Goal: Task Accomplishment & Management: Use online tool/utility

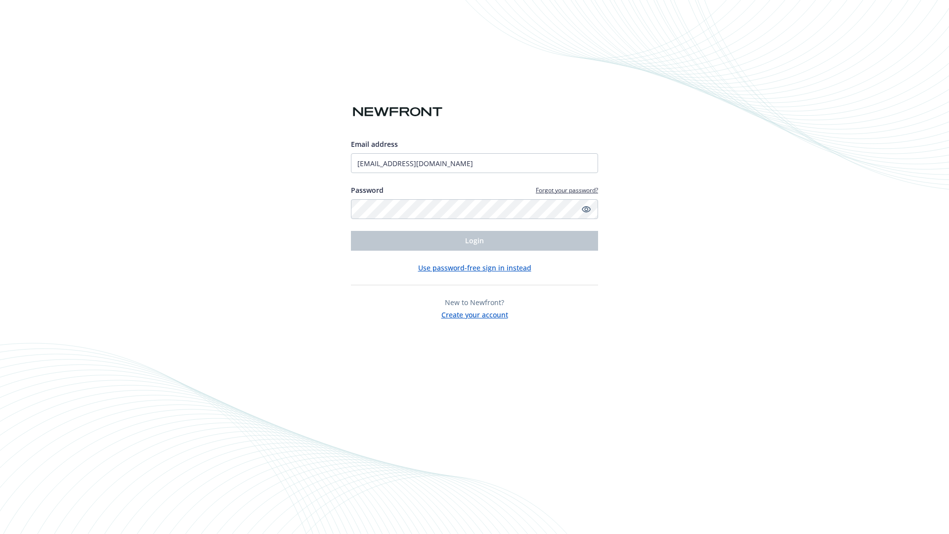
type input "[EMAIL_ADDRESS][DOMAIN_NAME]"
click at [475, 241] on span "Login" at bounding box center [474, 240] width 19 height 9
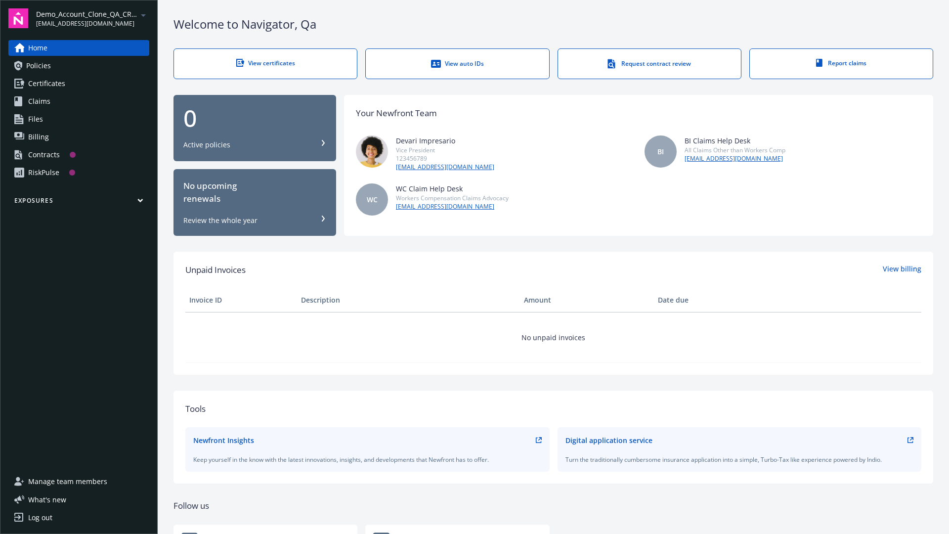
click at [92, 18] on span "Demo_Account_Clone_QA_CR_Tests_Prospect" at bounding box center [86, 14] width 101 height 10
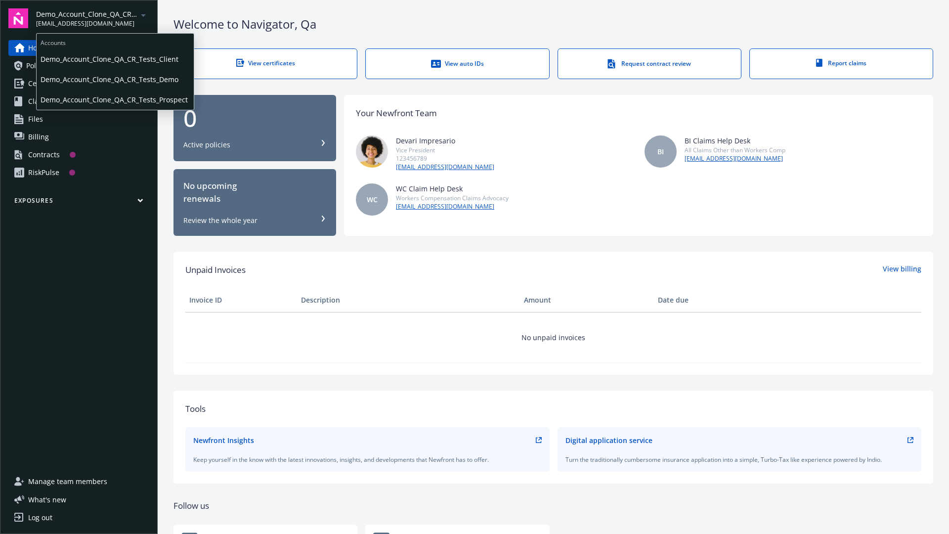
click at [114, 59] on span "Demo_Account_Clone_QA_CR_Tests_Client" at bounding box center [115, 59] width 149 height 20
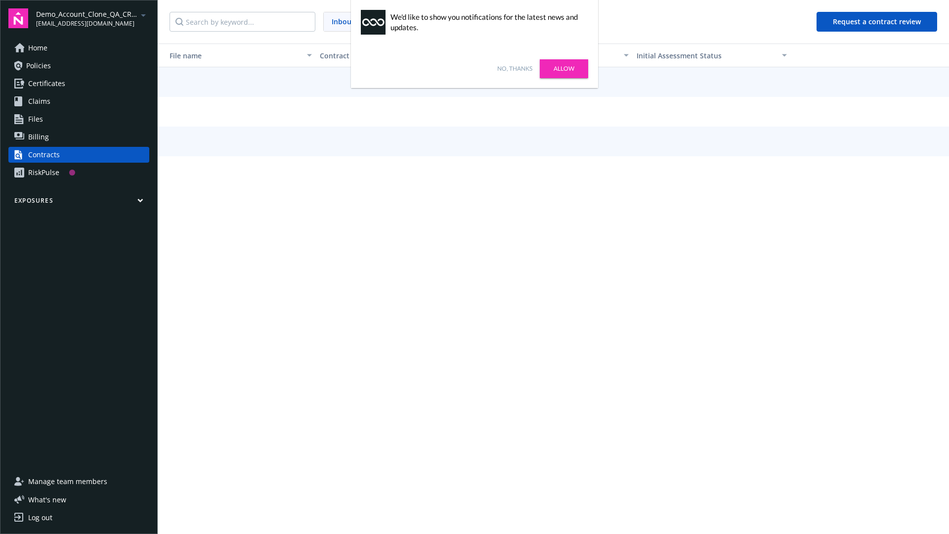
click at [515, 69] on link "No, thanks" at bounding box center [514, 68] width 35 height 9
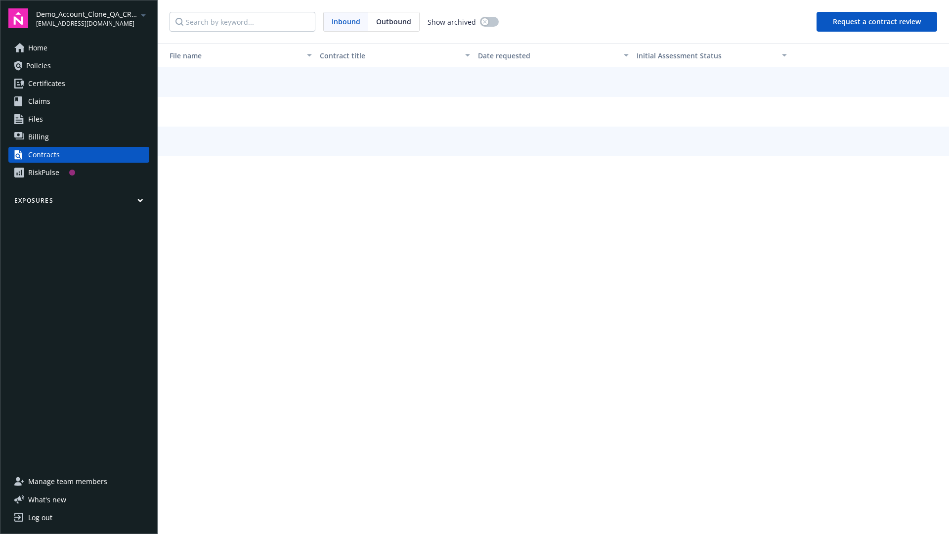
click at [878, 22] on button "Request a contract review" at bounding box center [877, 22] width 121 height 20
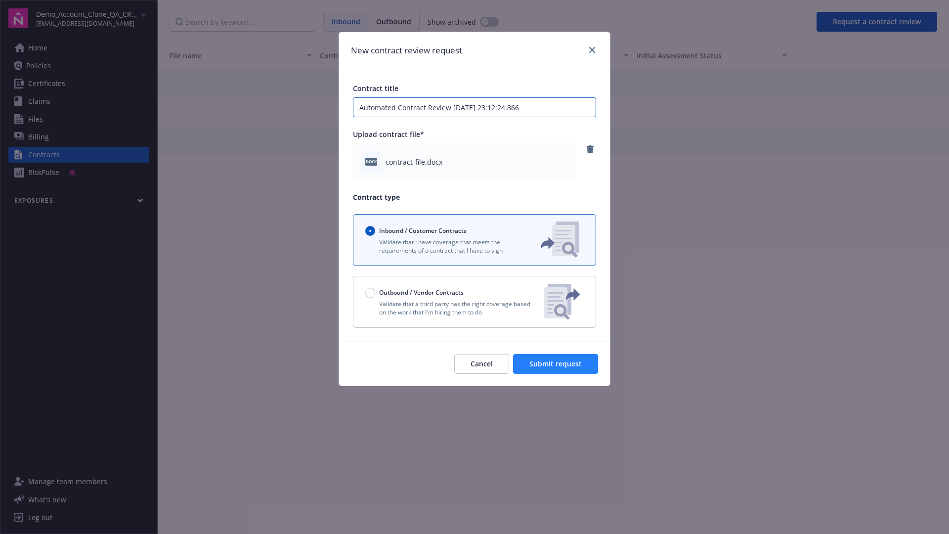
type input "Automated Contract Review 09-10-2025 23:12:24.866"
click at [556, 364] on span "Submit request" at bounding box center [556, 363] width 52 height 9
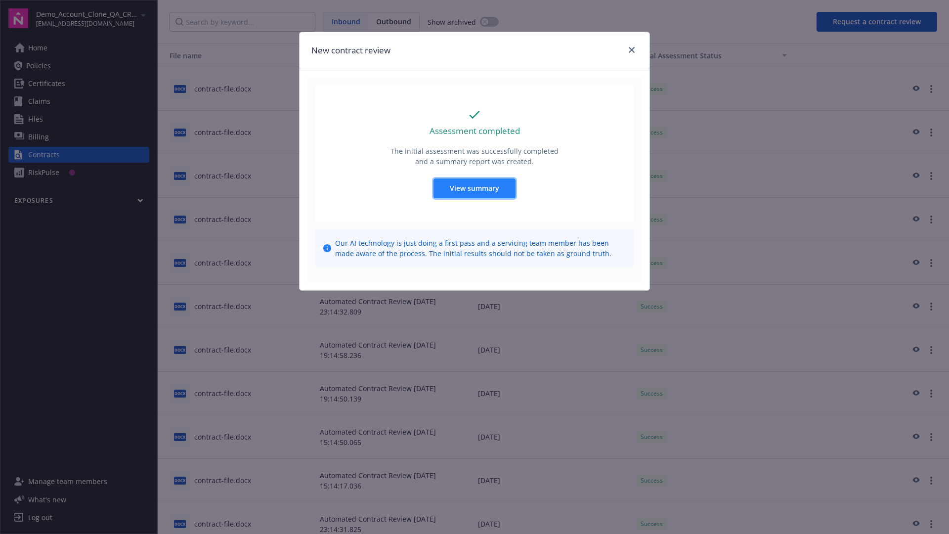
click at [474, 188] on span "View summary" at bounding box center [474, 187] width 49 height 9
